Goal: Complete application form: Complete application form

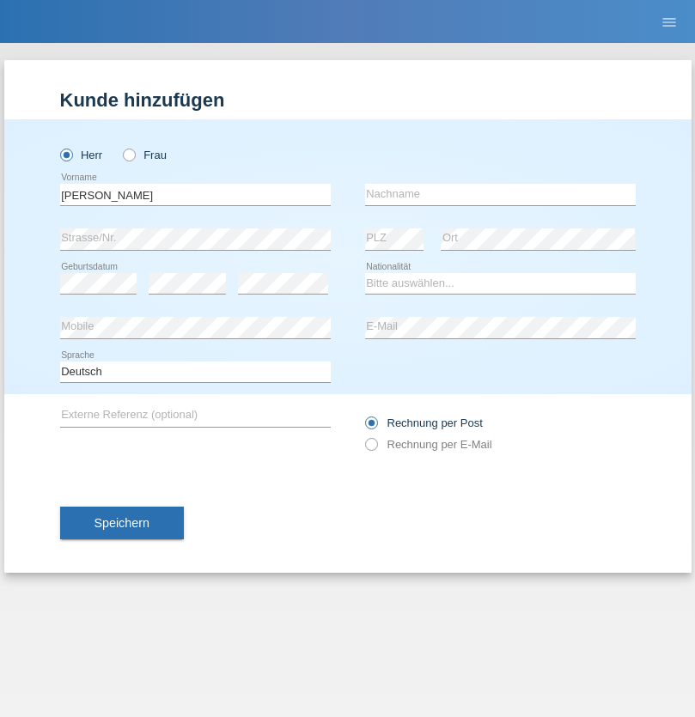
type input "[PERSON_NAME]"
click at [500, 194] on input "text" at bounding box center [500, 194] width 270 height 21
type input "Sakyi"
select select "CH"
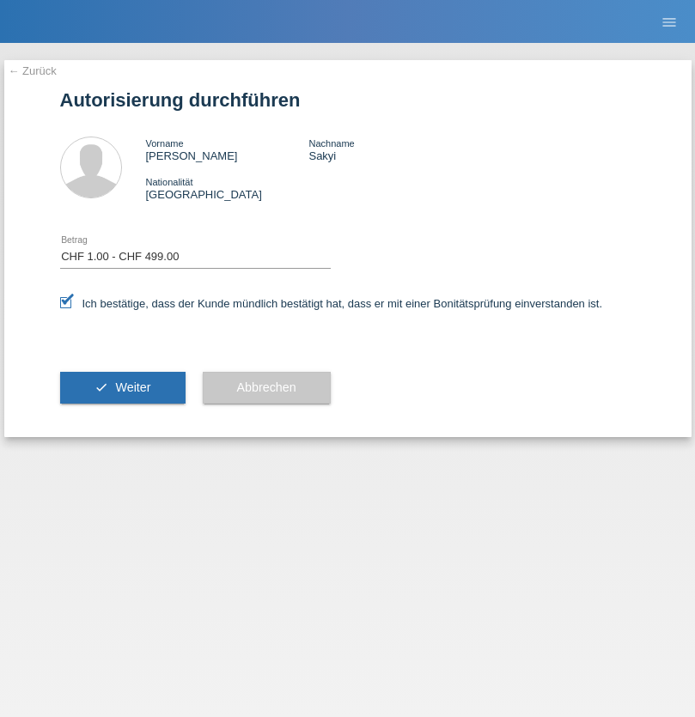
select select "1"
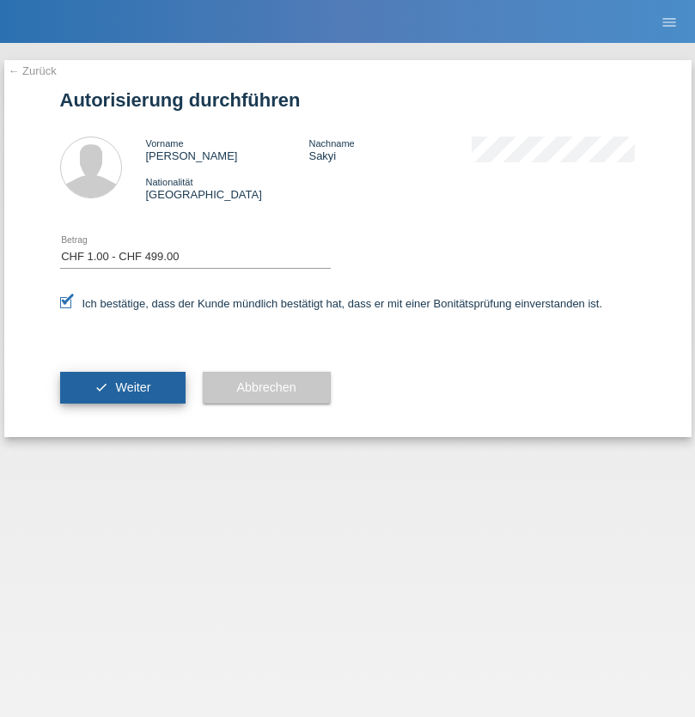
click at [122, 387] on span "Weiter" at bounding box center [132, 387] width 35 height 14
